Goal: Task Accomplishment & Management: Manage account settings

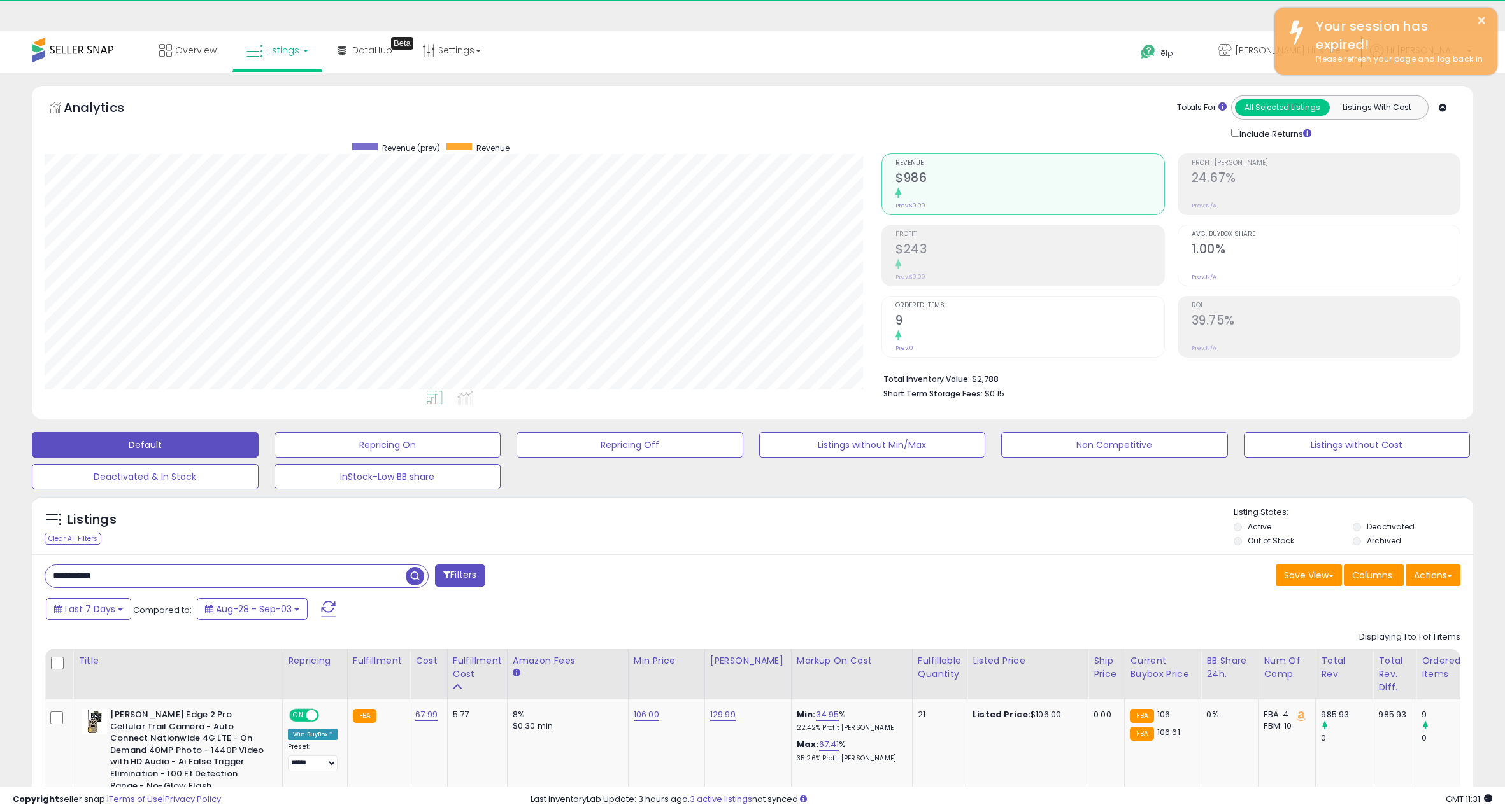
select select "******"
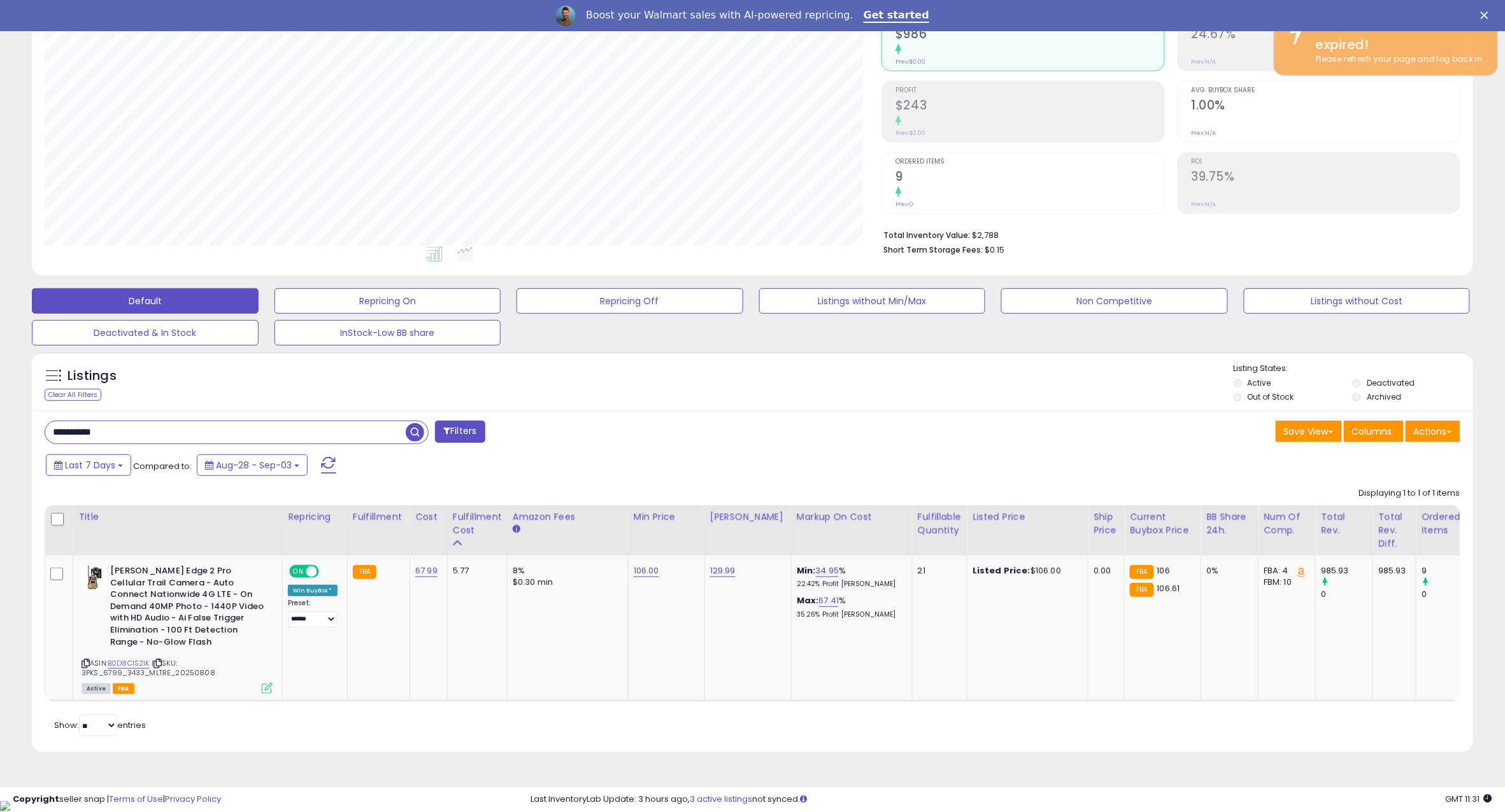
scroll to position [261, 837]
